Goal: Task Accomplishment & Management: Complete application form

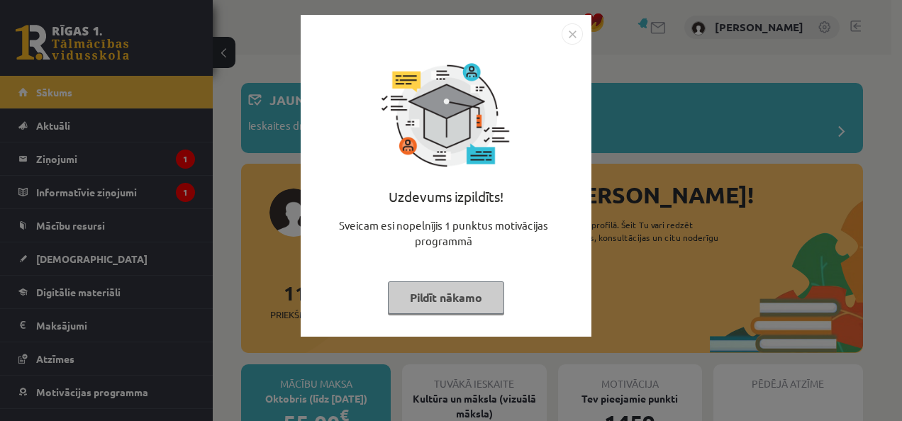
click at [420, 299] on button "Pildīt nākamo" at bounding box center [446, 298] width 116 height 33
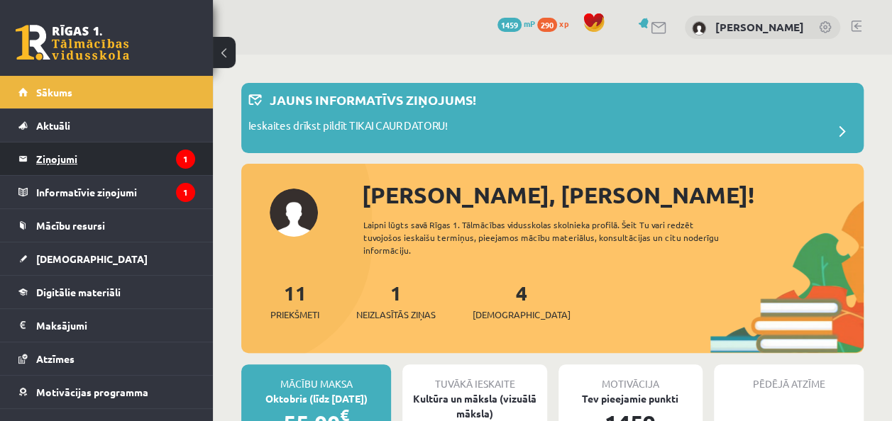
click at [57, 160] on legend "Ziņojumi 1" at bounding box center [115, 159] width 159 height 33
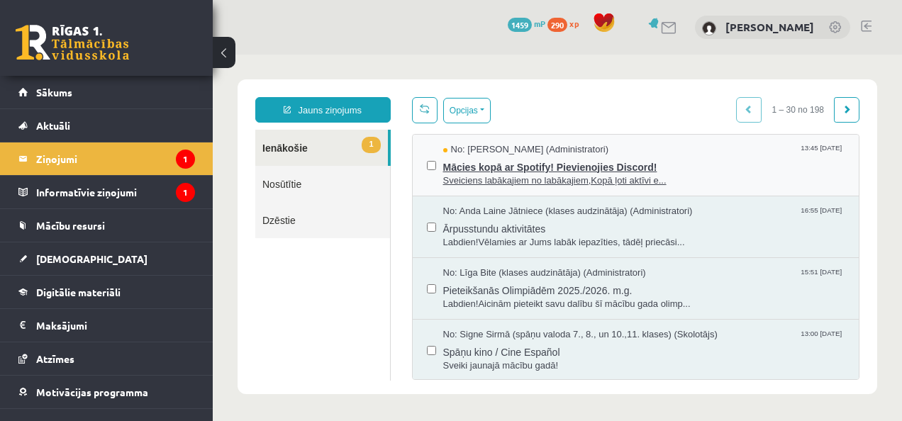
click at [502, 169] on span "Mācies kopā ar Spotify! Pievienojies Discord!" at bounding box center [644, 166] width 402 height 18
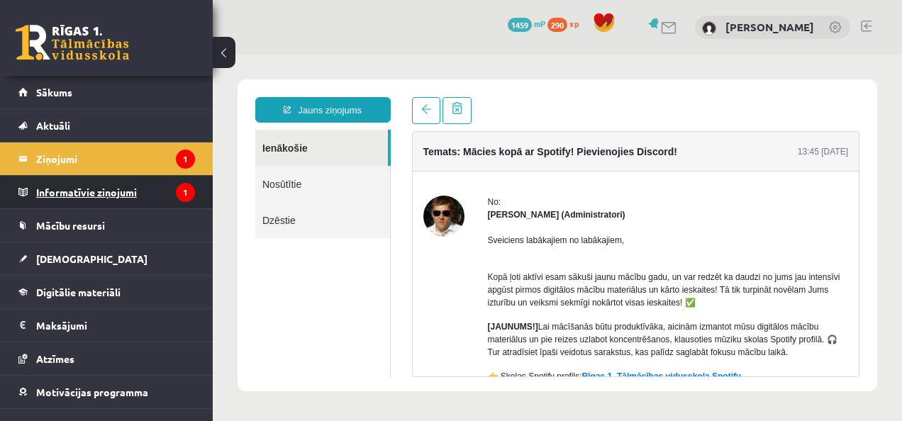
click at [155, 204] on legend "Informatīvie ziņojumi 1" at bounding box center [115, 192] width 159 height 33
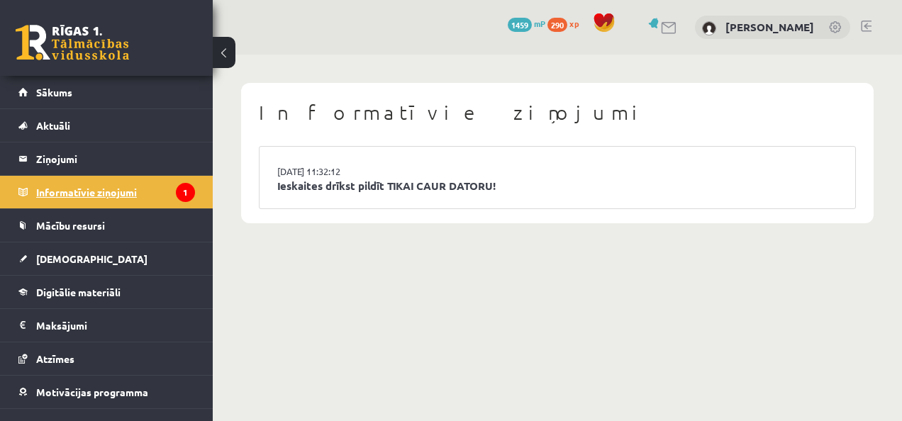
click at [155, 204] on legend "Informatīvie ziņojumi 1" at bounding box center [115, 192] width 159 height 33
click at [382, 179] on link "Ieskaites drīkst pildīt TIKAI CAUR DATORU!" at bounding box center [557, 186] width 561 height 16
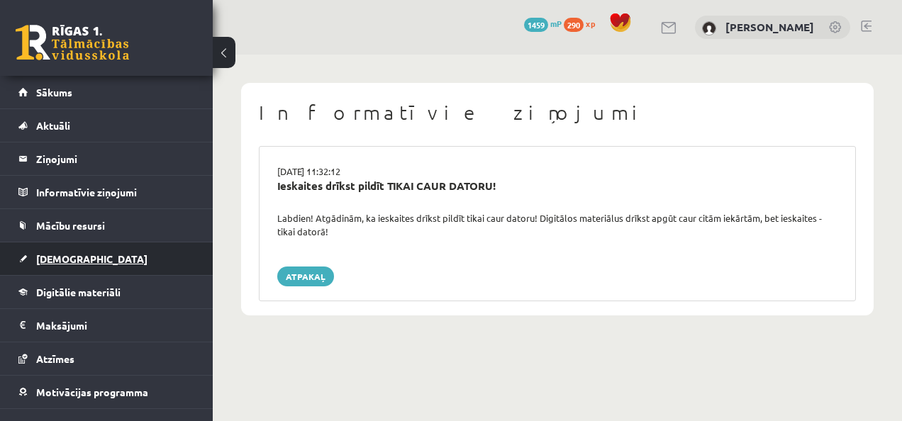
click at [79, 265] on link "[DEMOGRAPHIC_DATA]" at bounding box center [106, 259] width 177 height 33
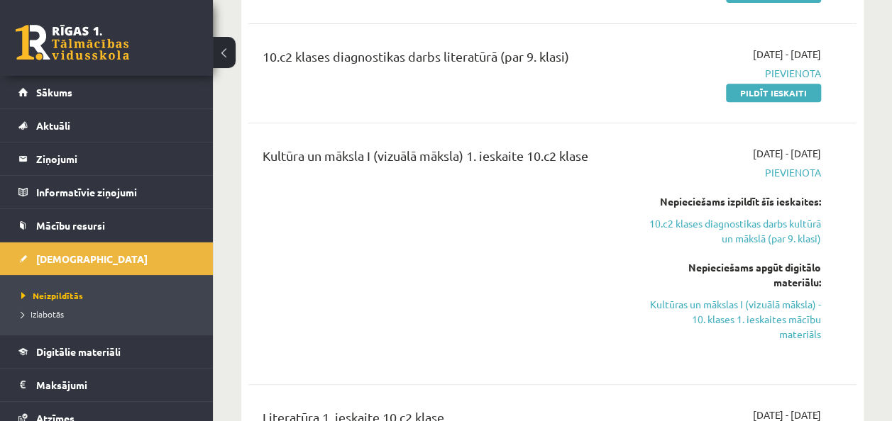
scroll to position [287, 0]
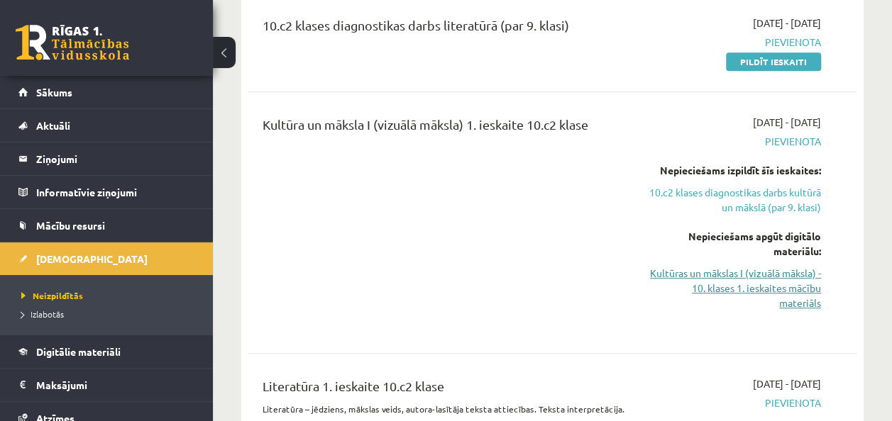
click at [743, 289] on link "Kultūras un mākslas I (vizuālā māksla) - 10. klases 1. ieskaites mācību materiā…" at bounding box center [735, 288] width 172 height 45
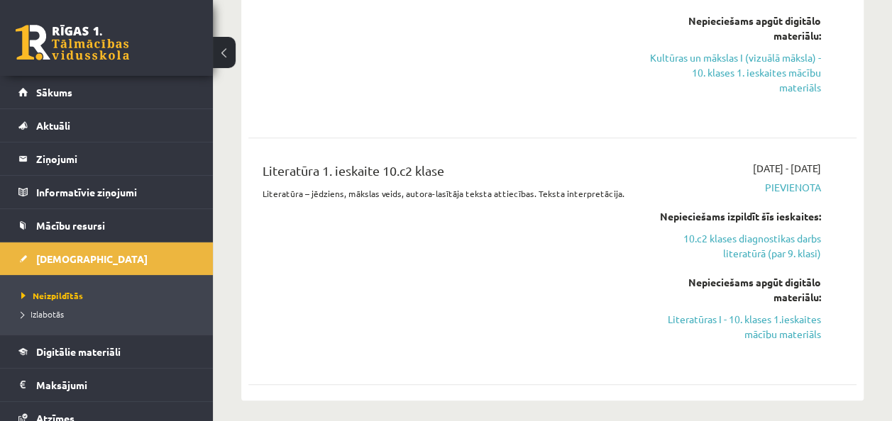
scroll to position [542, 0]
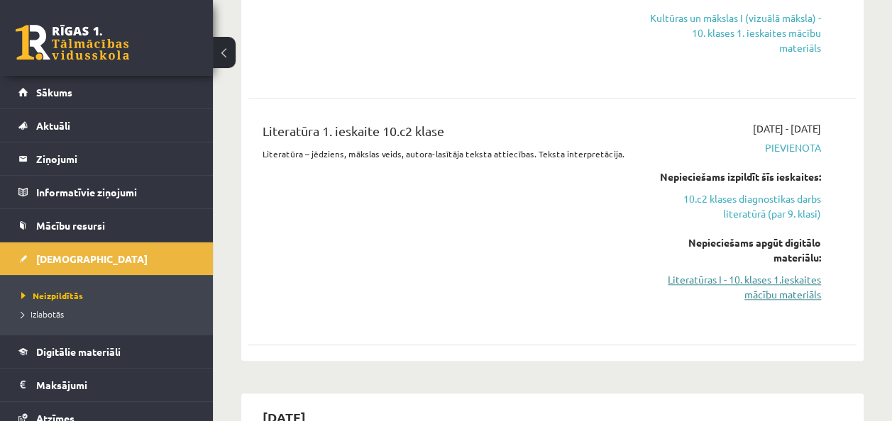
click at [798, 290] on link "Literatūras I - 10. klases 1.ieskaites mācību materiāls" at bounding box center [735, 287] width 172 height 30
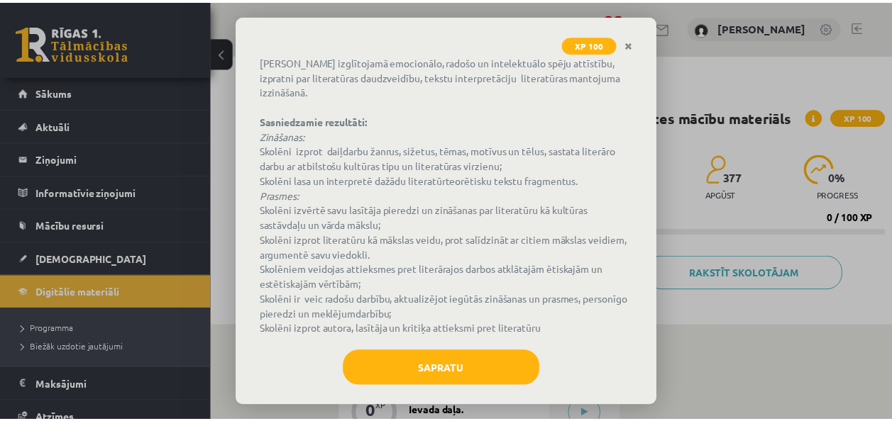
scroll to position [114, 0]
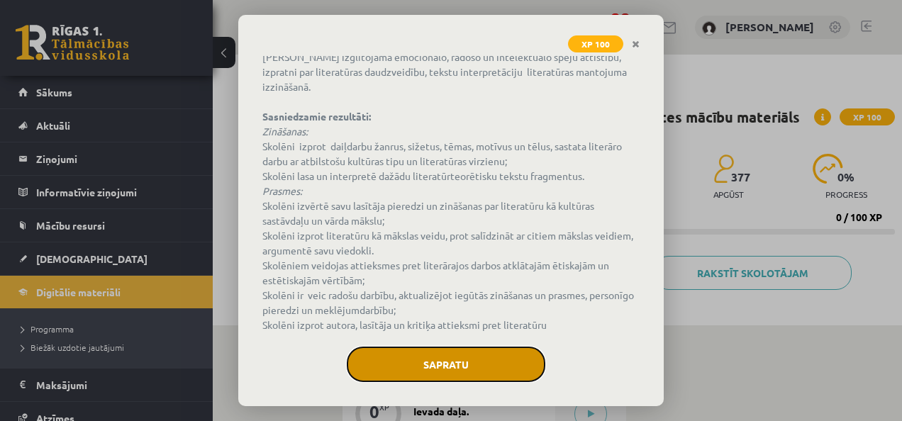
click at [460, 362] on button "Sapratu" at bounding box center [446, 364] width 199 height 35
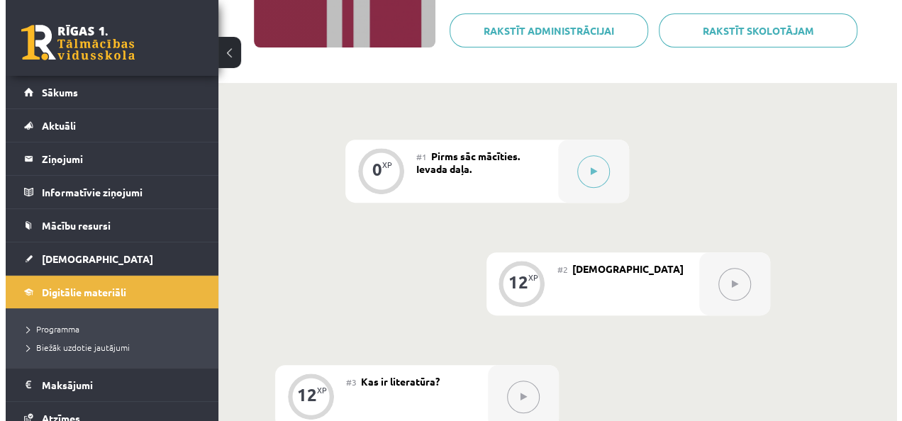
scroll to position [253, 0]
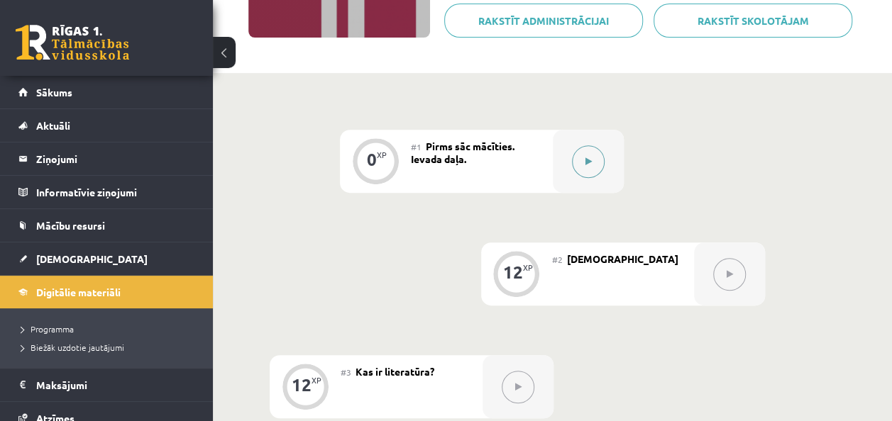
click at [595, 168] on button at bounding box center [588, 161] width 33 height 33
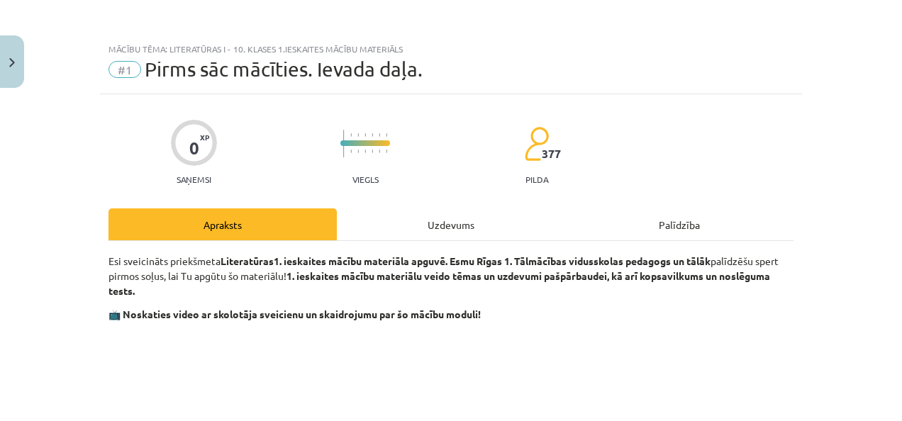
click at [434, 223] on div "Uzdevums" at bounding box center [451, 225] width 228 height 32
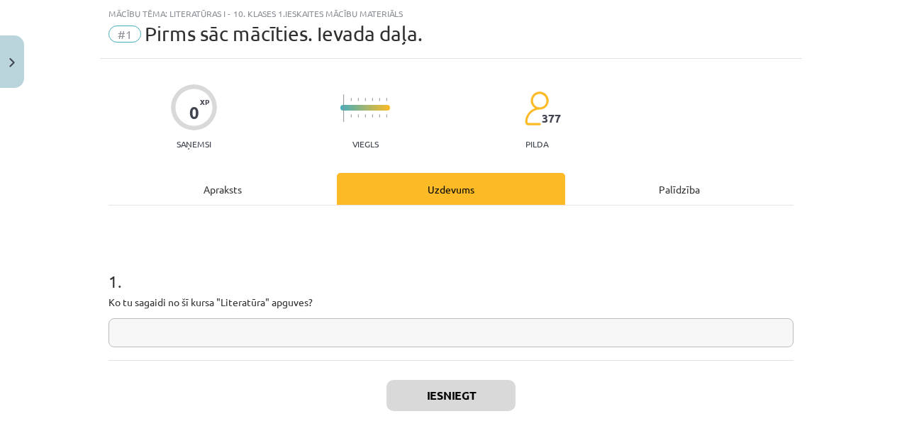
click at [240, 189] on div "Apraksts" at bounding box center [223, 189] width 228 height 32
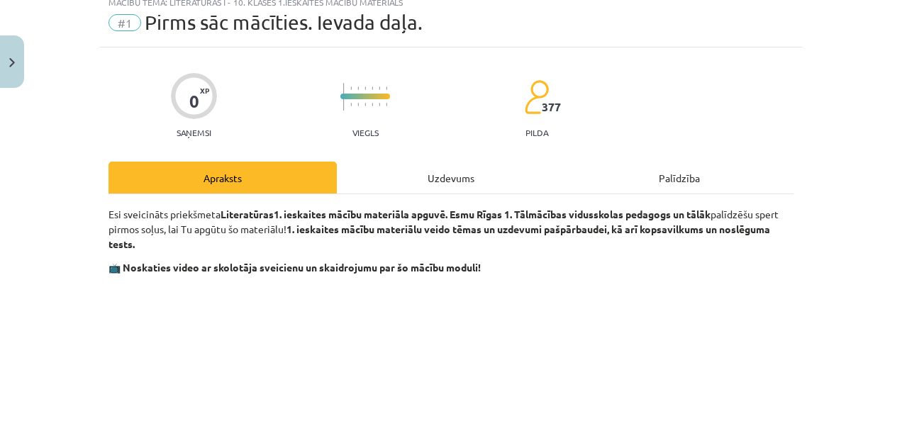
scroll to position [34, 0]
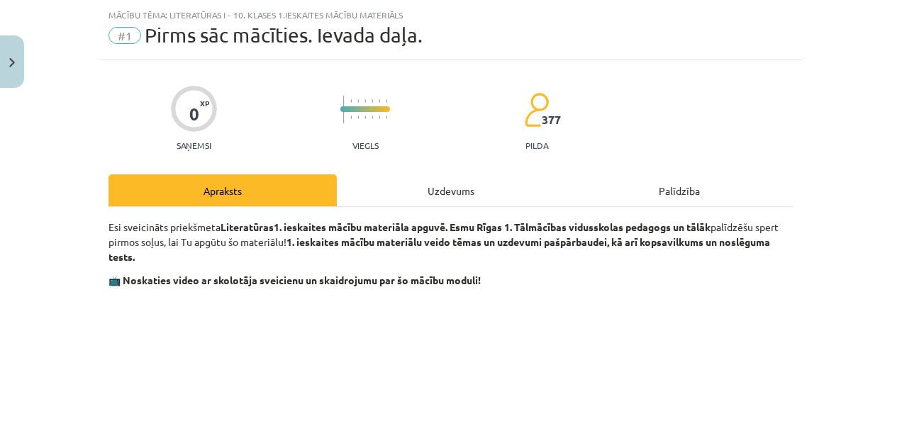
click at [458, 183] on div "Uzdevums" at bounding box center [451, 191] width 228 height 32
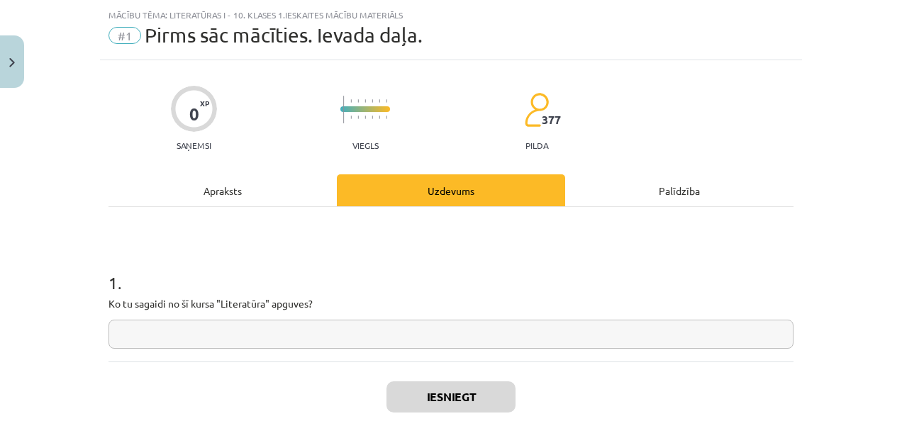
scroll to position [35, 0]
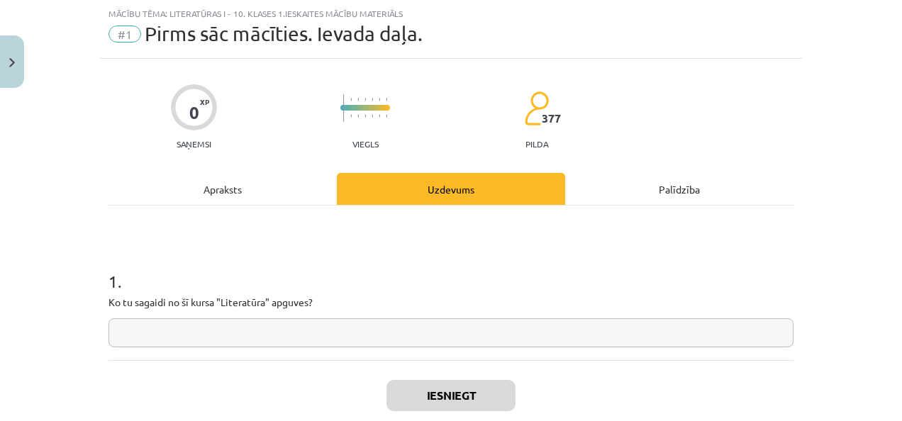
click at [359, 336] on input "text" at bounding box center [451, 333] width 685 height 29
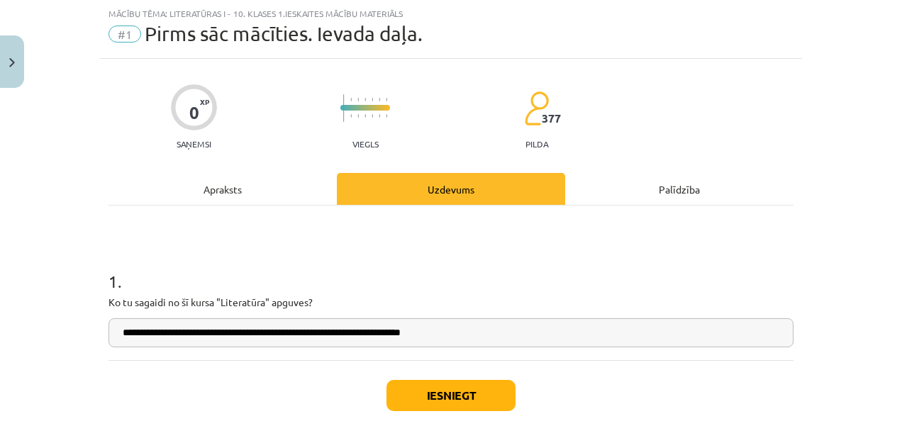
type input "**********"
click at [474, 394] on button "Iesniegt" at bounding box center [451, 395] width 129 height 31
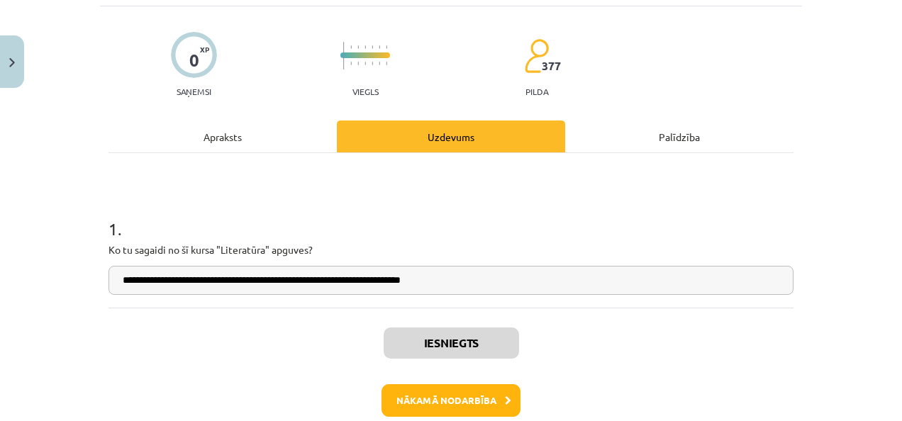
scroll to position [101, 0]
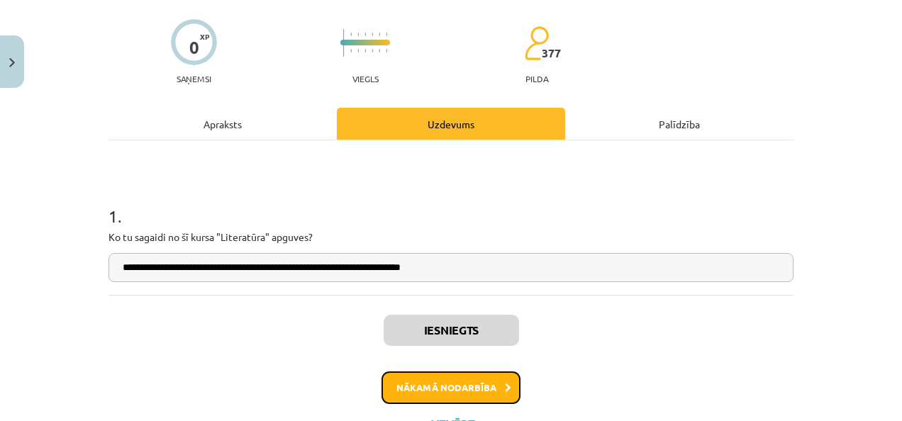
click at [494, 387] on button "Nākamā nodarbība" at bounding box center [451, 388] width 139 height 33
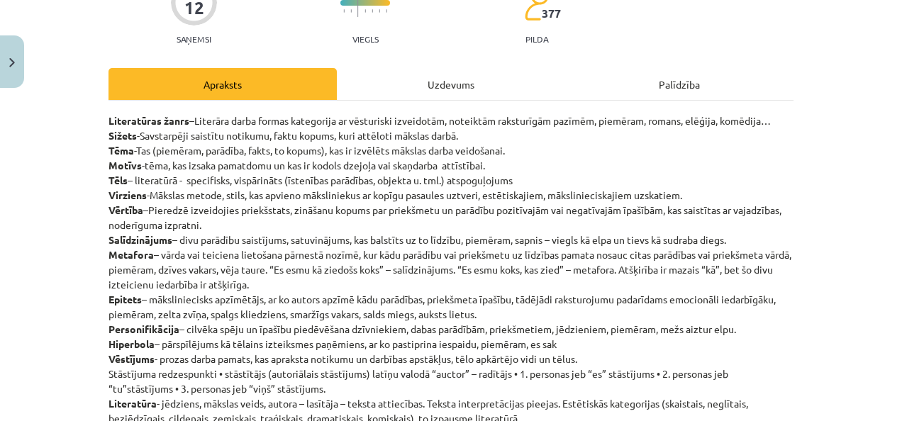
scroll to position [141, 0]
click at [849, 178] on div "Mācību tēma: Literatūras i - 10. klases 1.ieskaites mācību materiāls #2 Jēdzien…" at bounding box center [451, 210] width 902 height 421
drag, startPoint x: 898, startPoint y: 160, endPoint x: 860, endPoint y: 98, distance: 72.3
click at [860, 98] on div "Mācību tēma: Literatūras i - 10. klases 1.ieskaites mācību materiāls #2 Jēdzien…" at bounding box center [451, 210] width 902 height 421
click at [730, 121] on p "Literatūras žanrs –Literāra darba formas kategorija ar vēsturiski izveidotām, n…" at bounding box center [451, 269] width 685 height 313
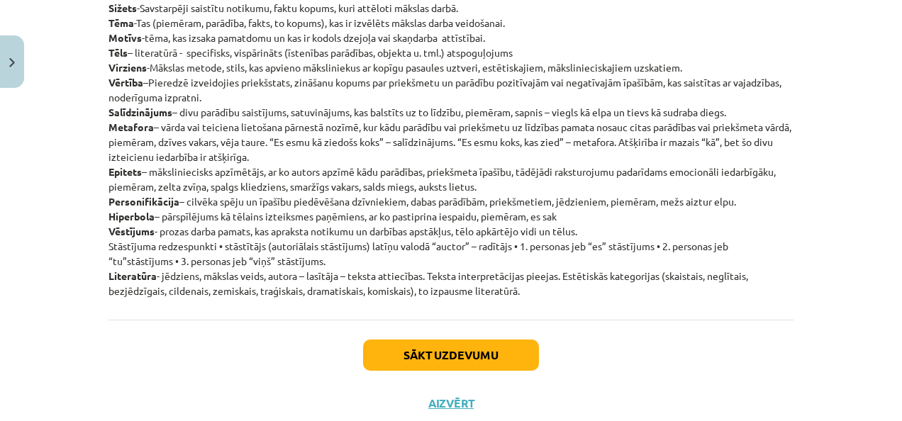
scroll to position [270, 0]
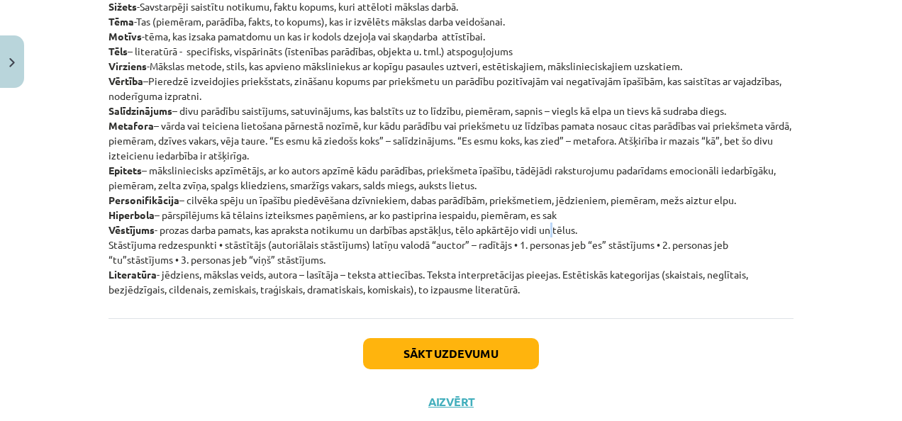
drag, startPoint x: 896, startPoint y: 202, endPoint x: 559, endPoint y: 228, distance: 338.0
click at [559, 228] on p "Literatūras žanrs –Literāra darba formas kategorija ar vēsturiski izveidotām, n…" at bounding box center [451, 140] width 685 height 313
drag, startPoint x: 559, startPoint y: 228, endPoint x: 460, endPoint y: 199, distance: 103.5
click at [460, 199] on p "Literatūras žanrs –Literāra darba formas kategorija ar vēsturiski izveidotām, n…" at bounding box center [451, 140] width 685 height 313
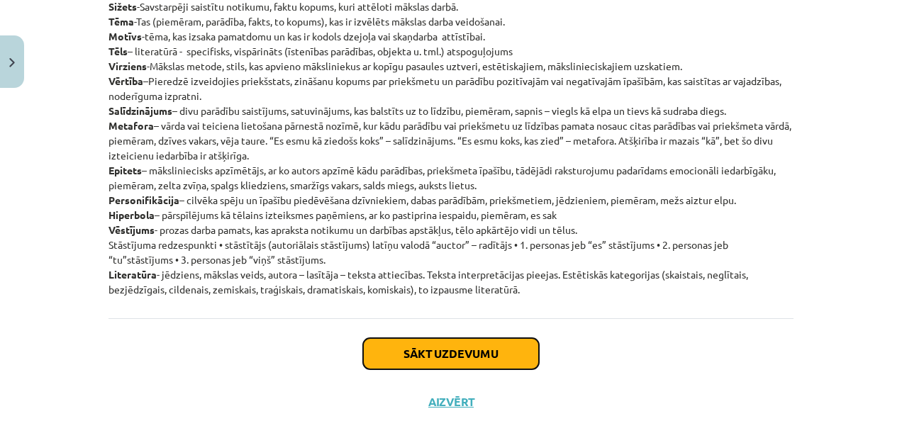
click at [465, 354] on button "Sākt uzdevumu" at bounding box center [451, 353] width 176 height 31
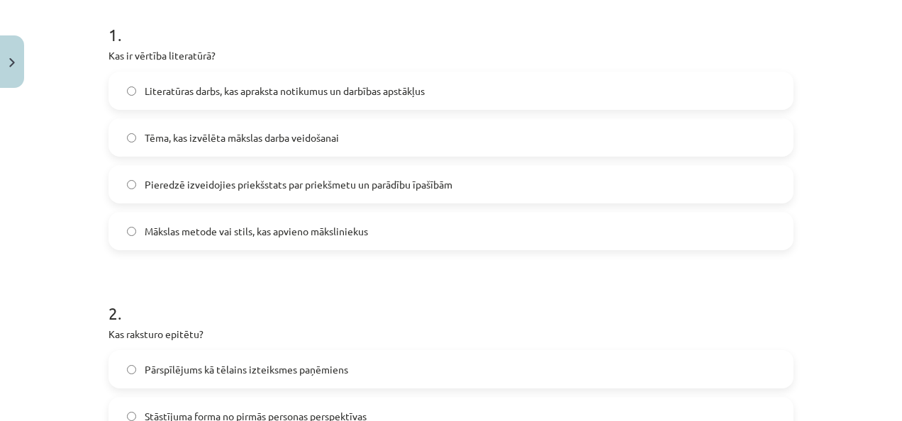
scroll to position [280, 0]
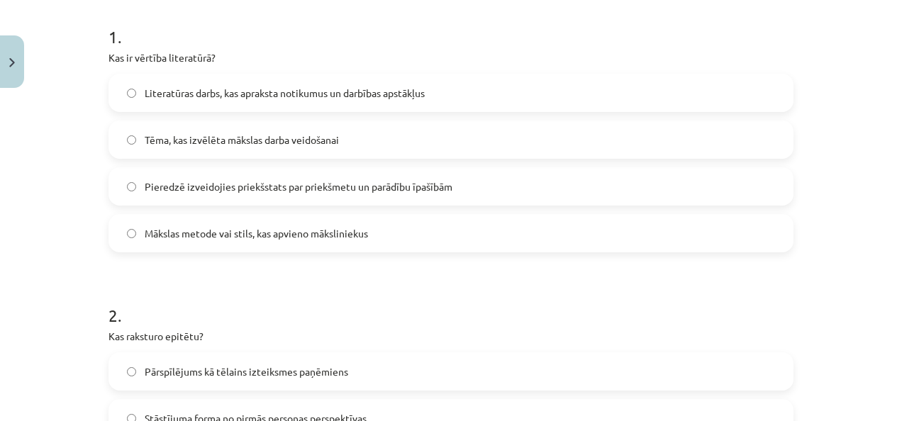
click at [360, 189] on span "Pieredzē izveidojies priekšstats par priekšmetu un parādību īpašībām" at bounding box center [299, 187] width 308 height 15
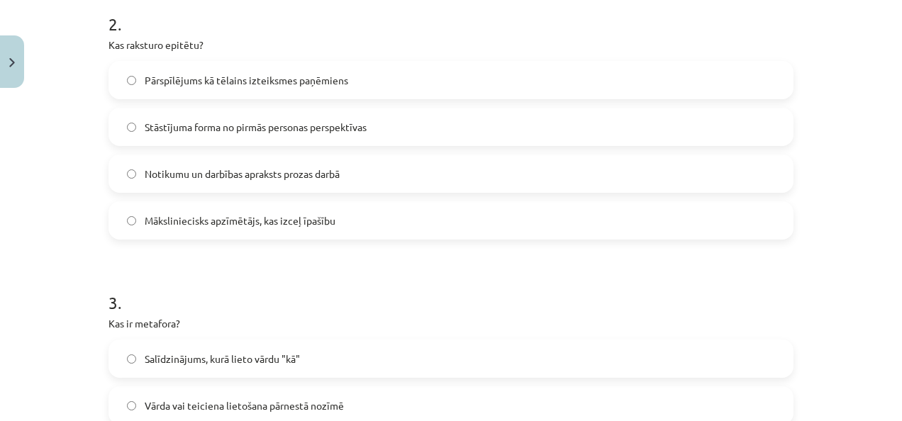
scroll to position [574, 0]
click at [335, 221] on label "Māksliniecisks apzīmētājs, kas izceļ īpašību" at bounding box center [451, 218] width 683 height 35
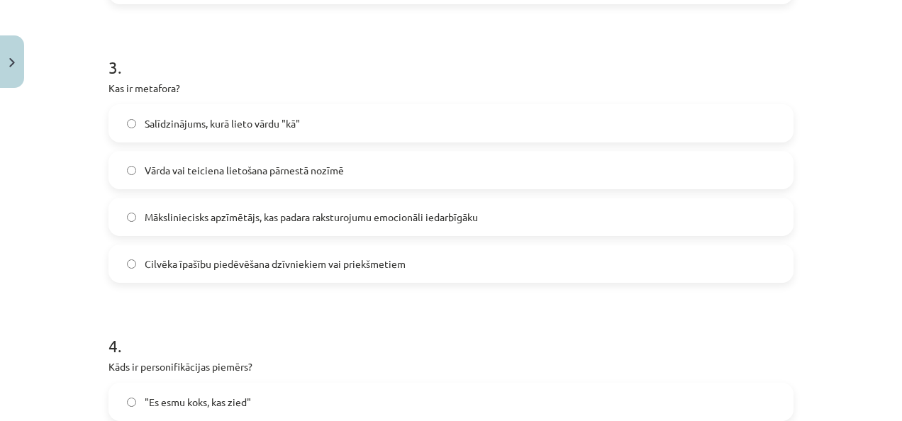
scroll to position [810, 0]
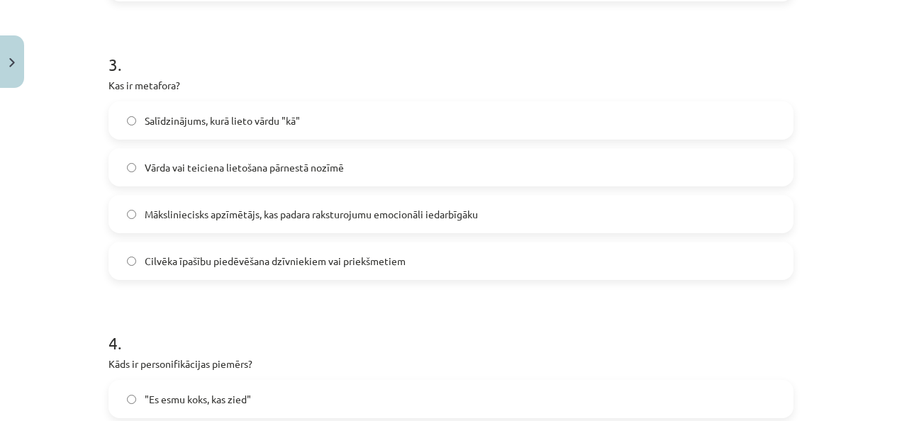
click at [416, 219] on span "Māksliniecisks apzīmētājs, kas padara raksturojumu emocionāli iedarbīgāku" at bounding box center [311, 214] width 333 height 15
click at [399, 169] on label "Vārda vai teiciena lietošana pārnestā nozīmē" at bounding box center [451, 167] width 683 height 35
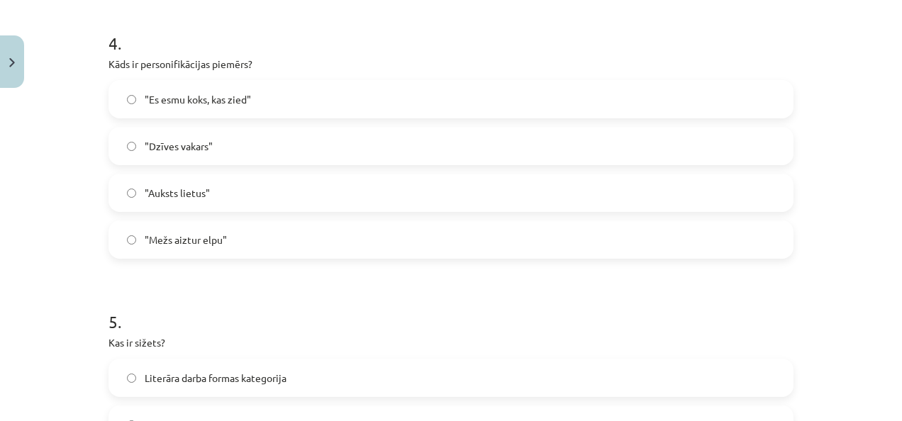
scroll to position [1121, 0]
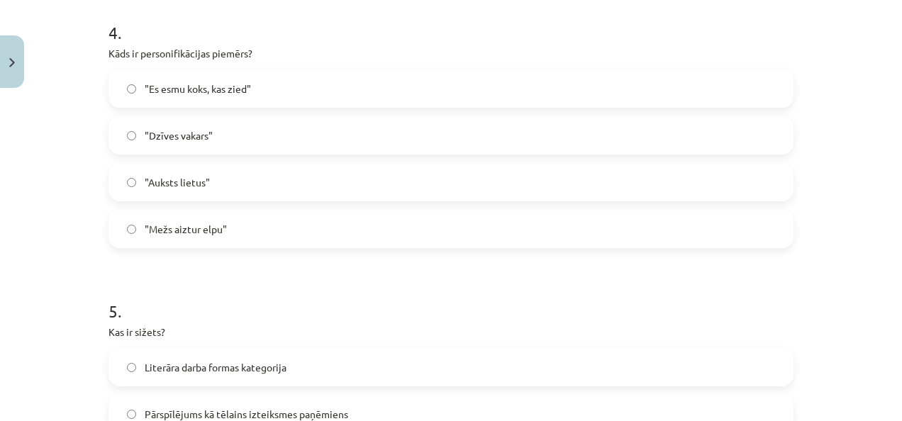
click at [285, 100] on label ""Es esmu koks, kas zied"" at bounding box center [451, 88] width 683 height 35
click at [194, 224] on span ""Mežs aiztur elpu"" at bounding box center [186, 229] width 82 height 15
click at [14, 62] on img "Close" at bounding box center [12, 62] width 6 height 9
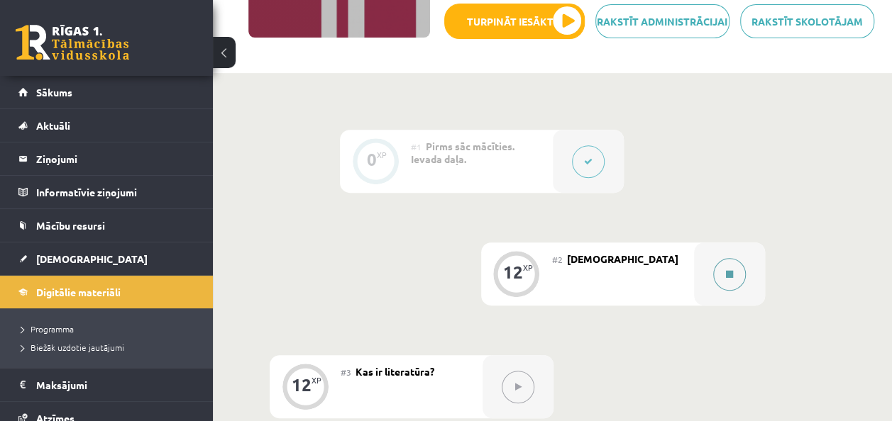
click at [725, 284] on button at bounding box center [729, 274] width 33 height 33
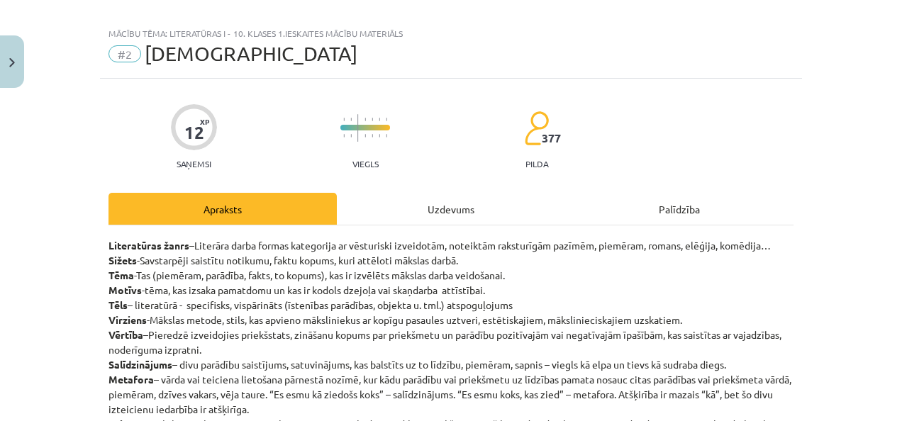
scroll to position [0, 0]
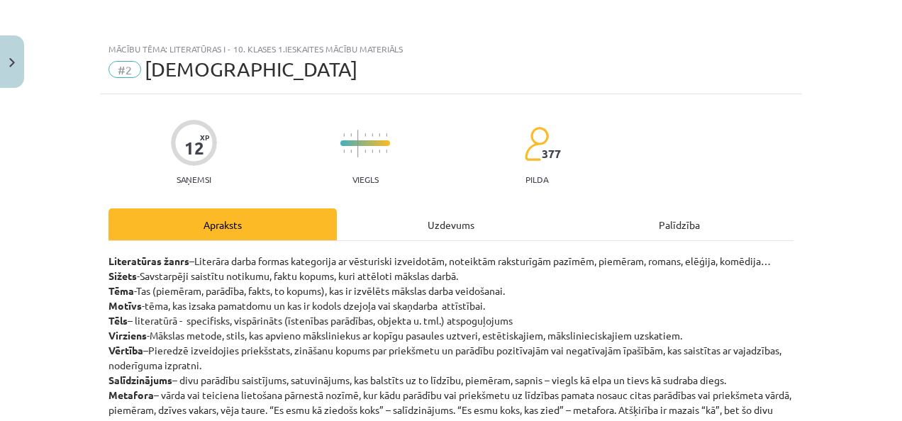
click at [467, 210] on div "Uzdevums" at bounding box center [451, 225] width 228 height 32
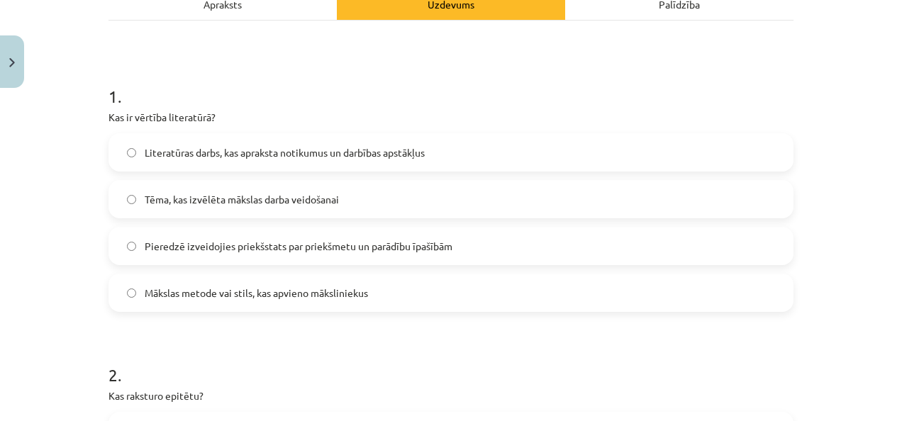
scroll to position [289, 0]
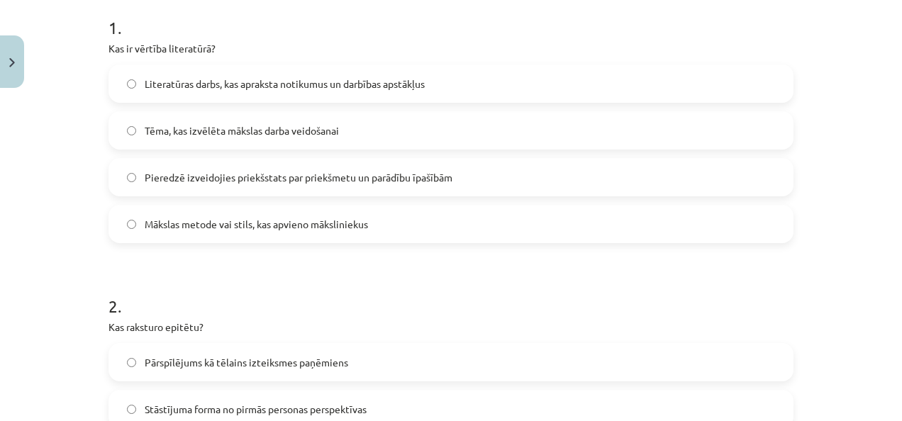
click at [452, 180] on label "Pieredzē izveidojies priekšstats par priekšmetu un parādību īpašībām" at bounding box center [451, 177] width 683 height 35
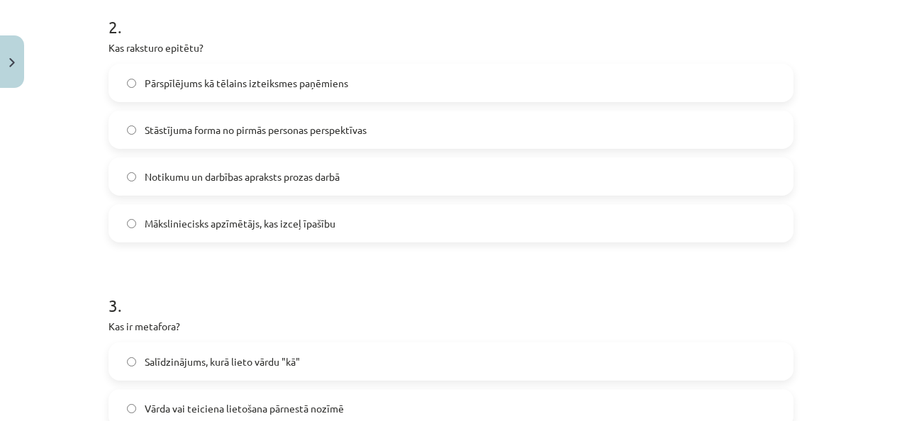
scroll to position [568, 0]
click at [384, 142] on label "Stāstījuma forma no pirmās personas perspektīvas" at bounding box center [451, 131] width 683 height 35
click at [355, 214] on label "Māksliniecisks apzīmētājs, kas izceļ īpašību" at bounding box center [451, 224] width 683 height 35
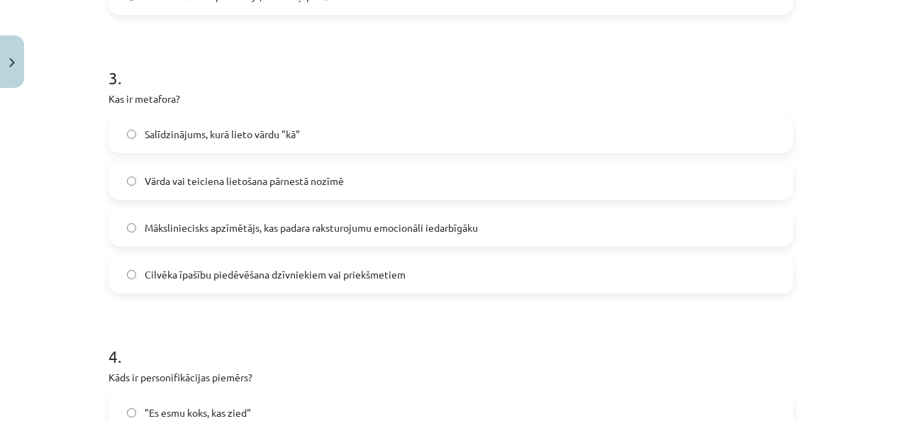
scroll to position [795, 0]
click at [485, 189] on label "Vārda vai teiciena lietošana pārnestā nozīmē" at bounding box center [451, 182] width 683 height 35
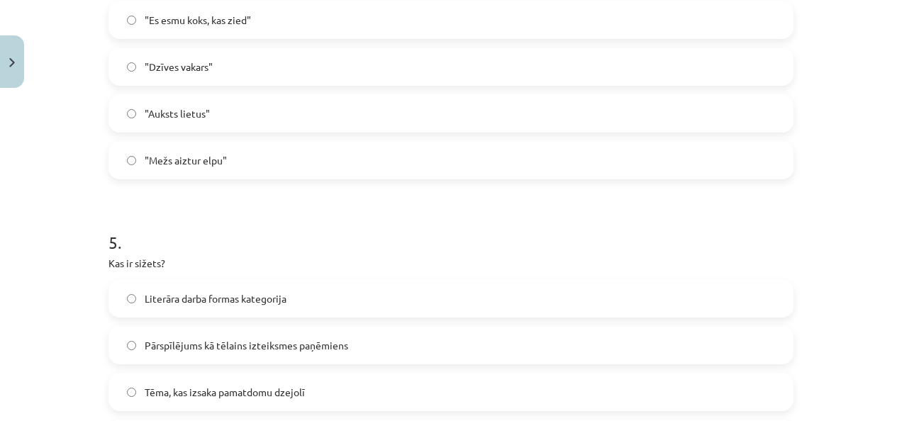
scroll to position [1205, 0]
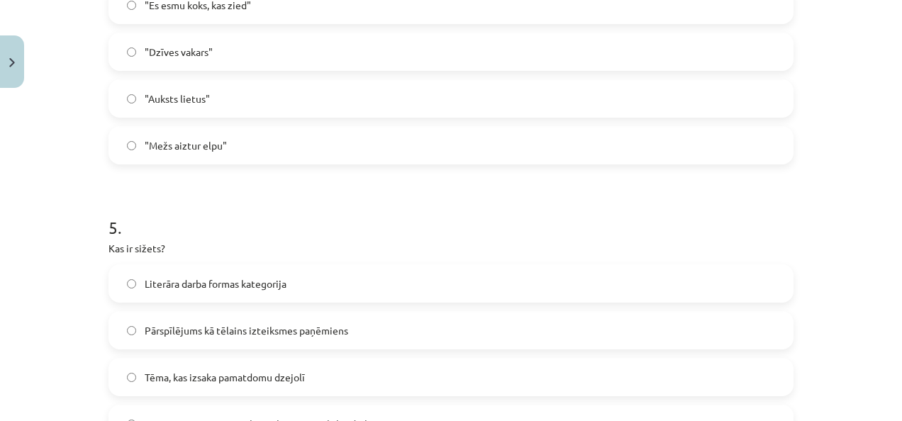
click at [681, 148] on label ""Mežs aiztur elpu"" at bounding box center [451, 145] width 683 height 35
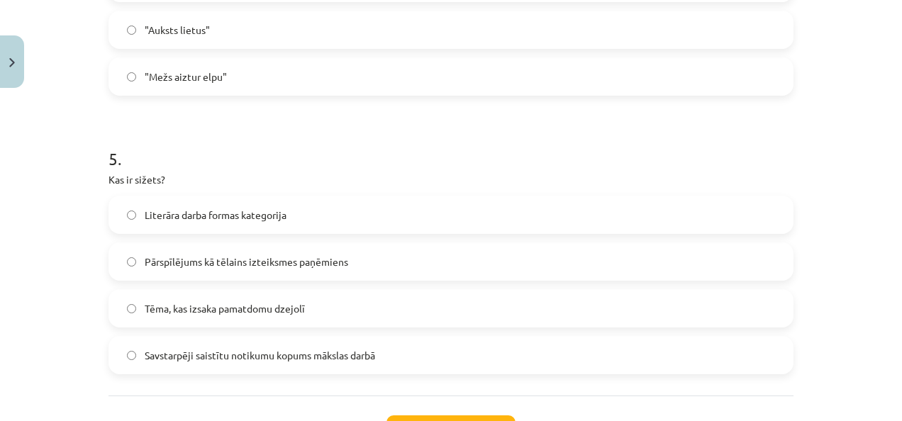
scroll to position [1304, 0]
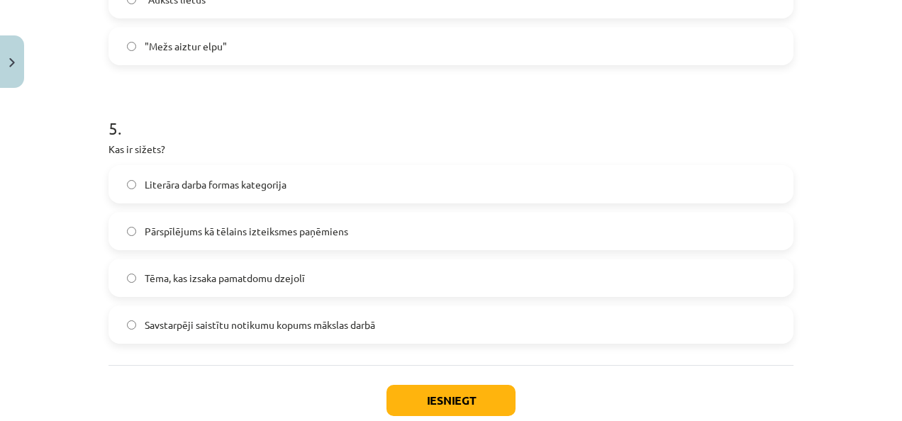
click at [353, 329] on span "Savstarpēji saistītu notikumu kopums mākslas darbā" at bounding box center [260, 325] width 231 height 15
click at [417, 390] on button "Iesniegt" at bounding box center [451, 400] width 129 height 31
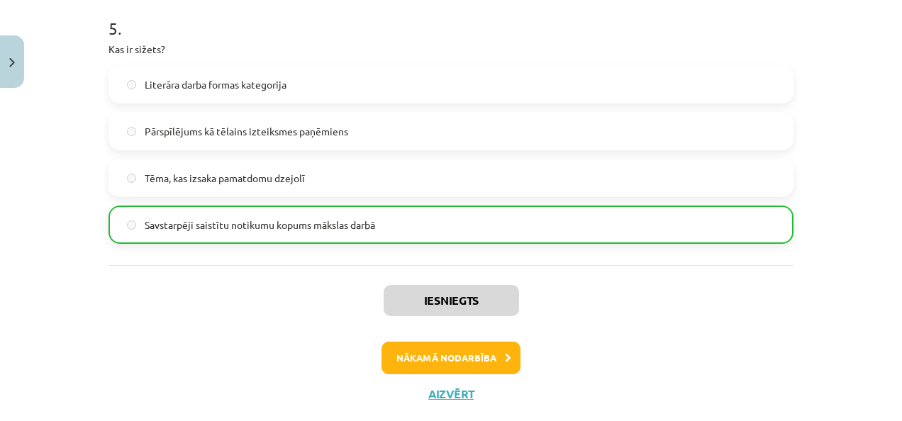
scroll to position [1408, 0]
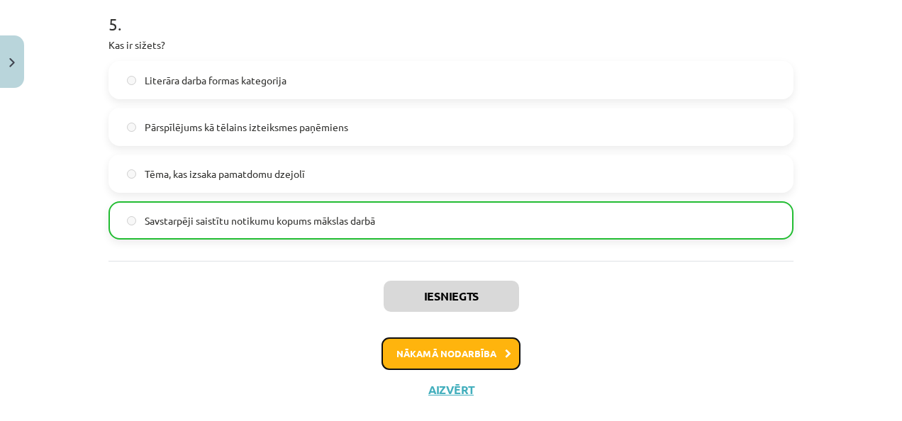
click at [505, 355] on icon at bounding box center [508, 354] width 6 height 9
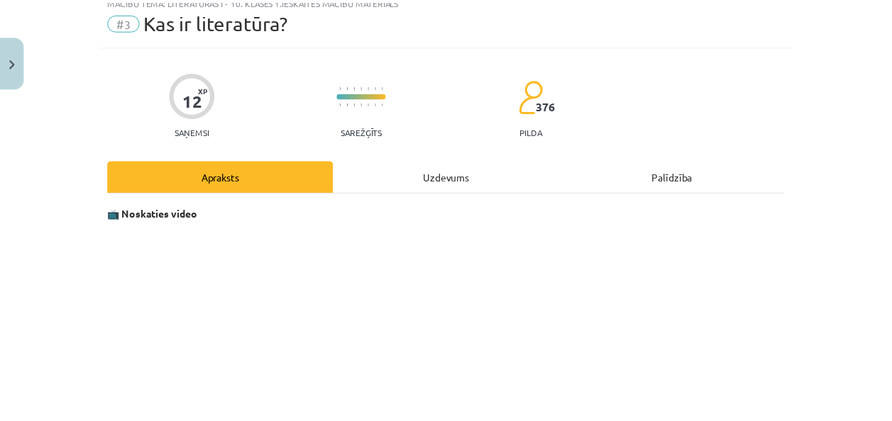
scroll to position [35, 0]
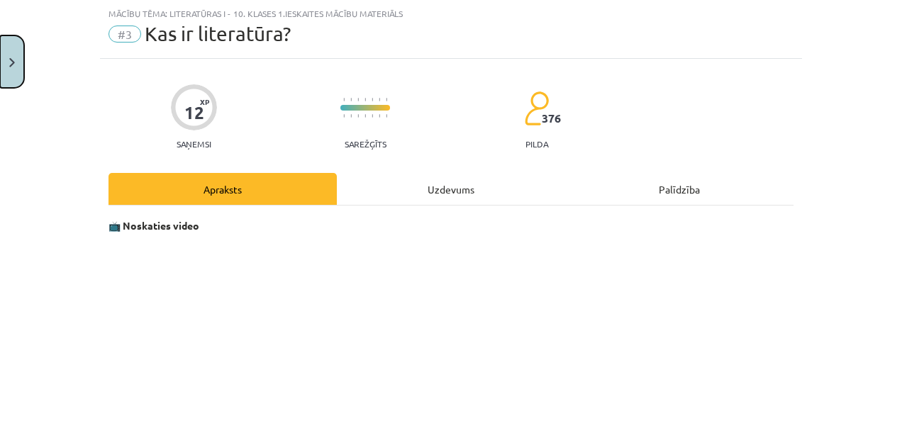
click at [9, 58] on img "Close" at bounding box center [12, 62] width 6 height 9
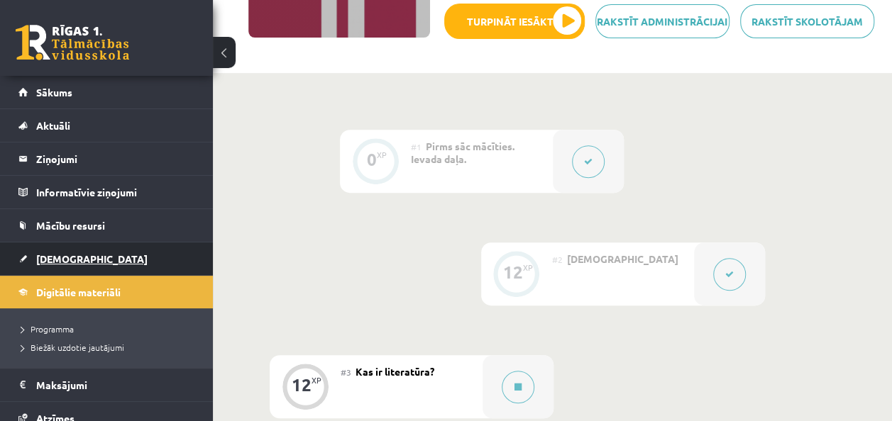
click at [74, 263] on span "[DEMOGRAPHIC_DATA]" at bounding box center [91, 259] width 111 height 13
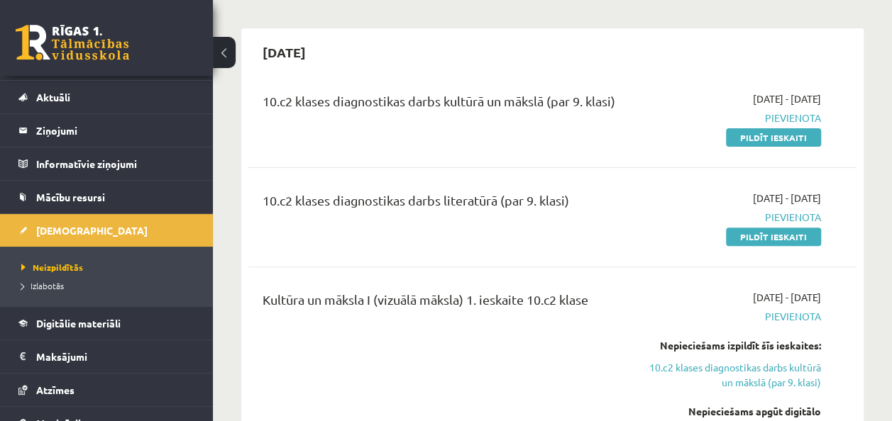
scroll to position [57, 0]
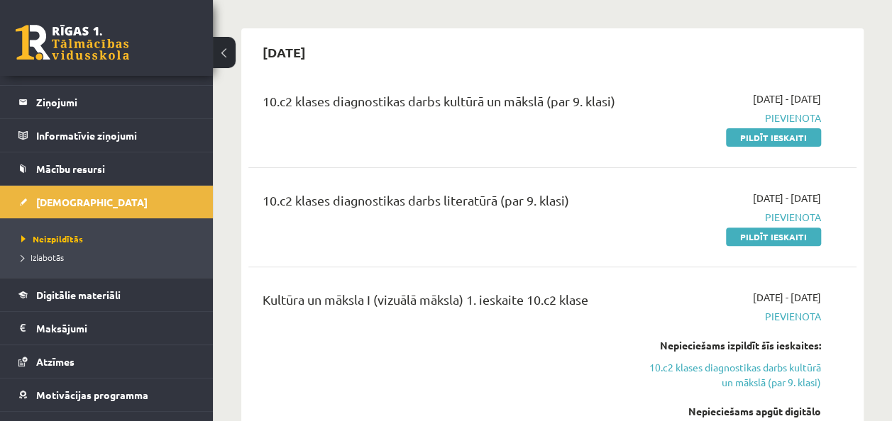
click at [849, 267] on hr at bounding box center [552, 267] width 608 height 1
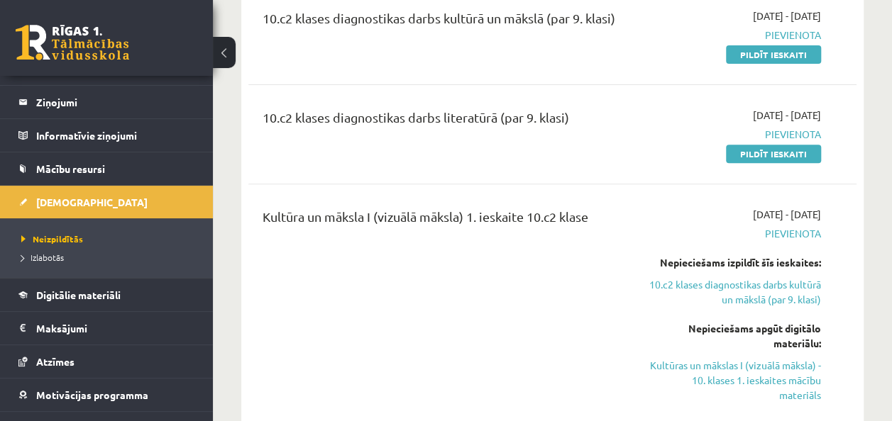
scroll to position [197, 0]
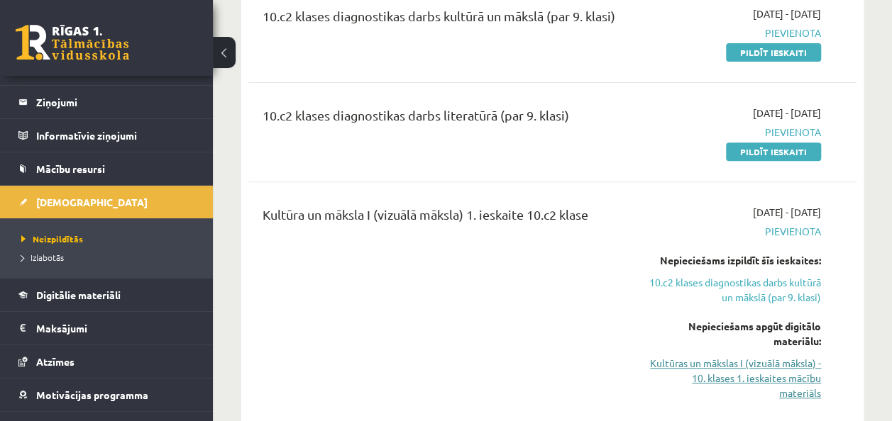
click at [773, 388] on link "Kultūras un mākslas I (vizuālā māksla) - 10. klases 1. ieskaites mācību materiā…" at bounding box center [735, 378] width 172 height 45
